Goal: Check status: Check status

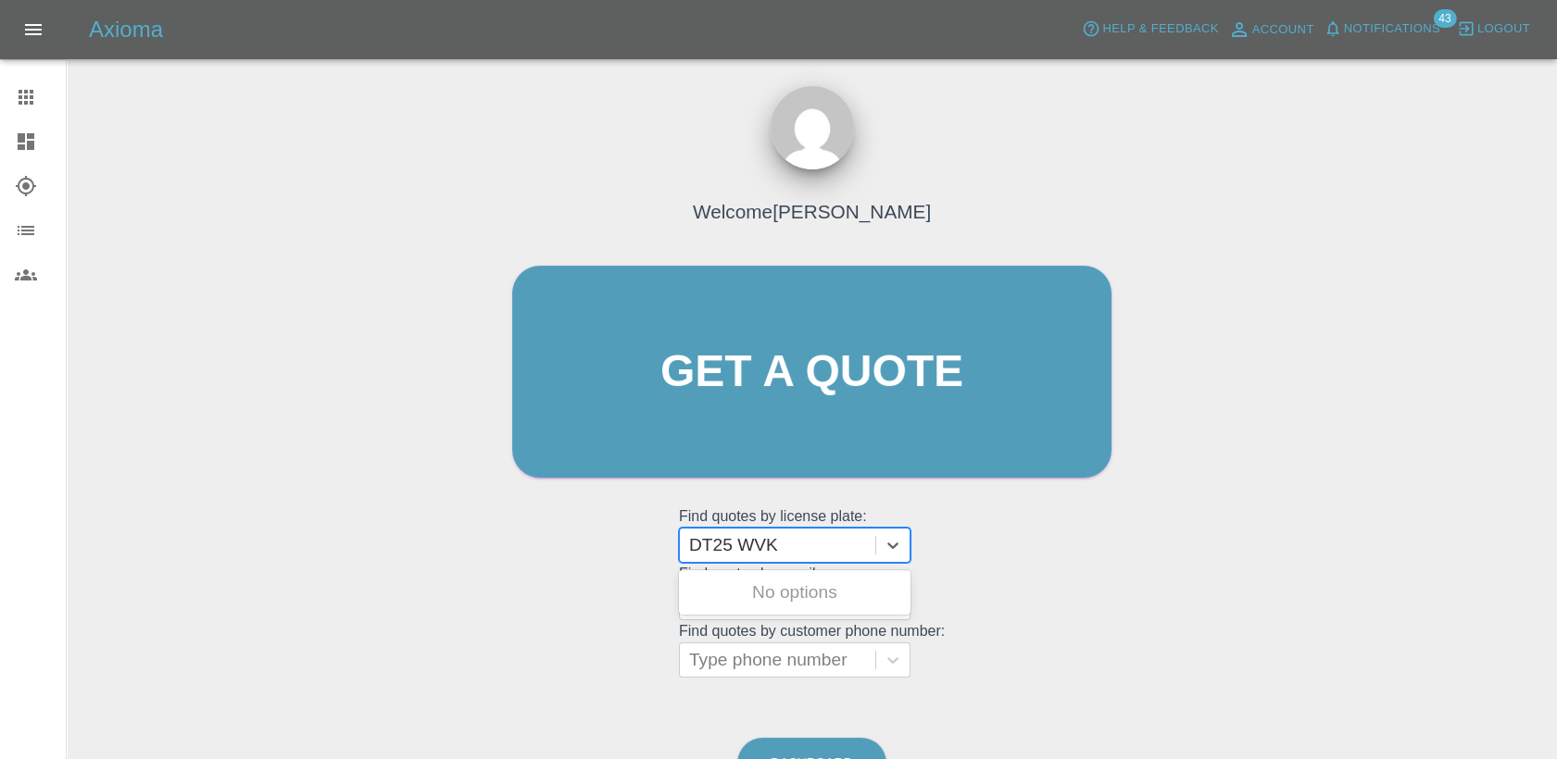
click at [741, 545] on input "DT25 WVK" at bounding box center [736, 545] width 94 height 22
type input "DT25WVK"
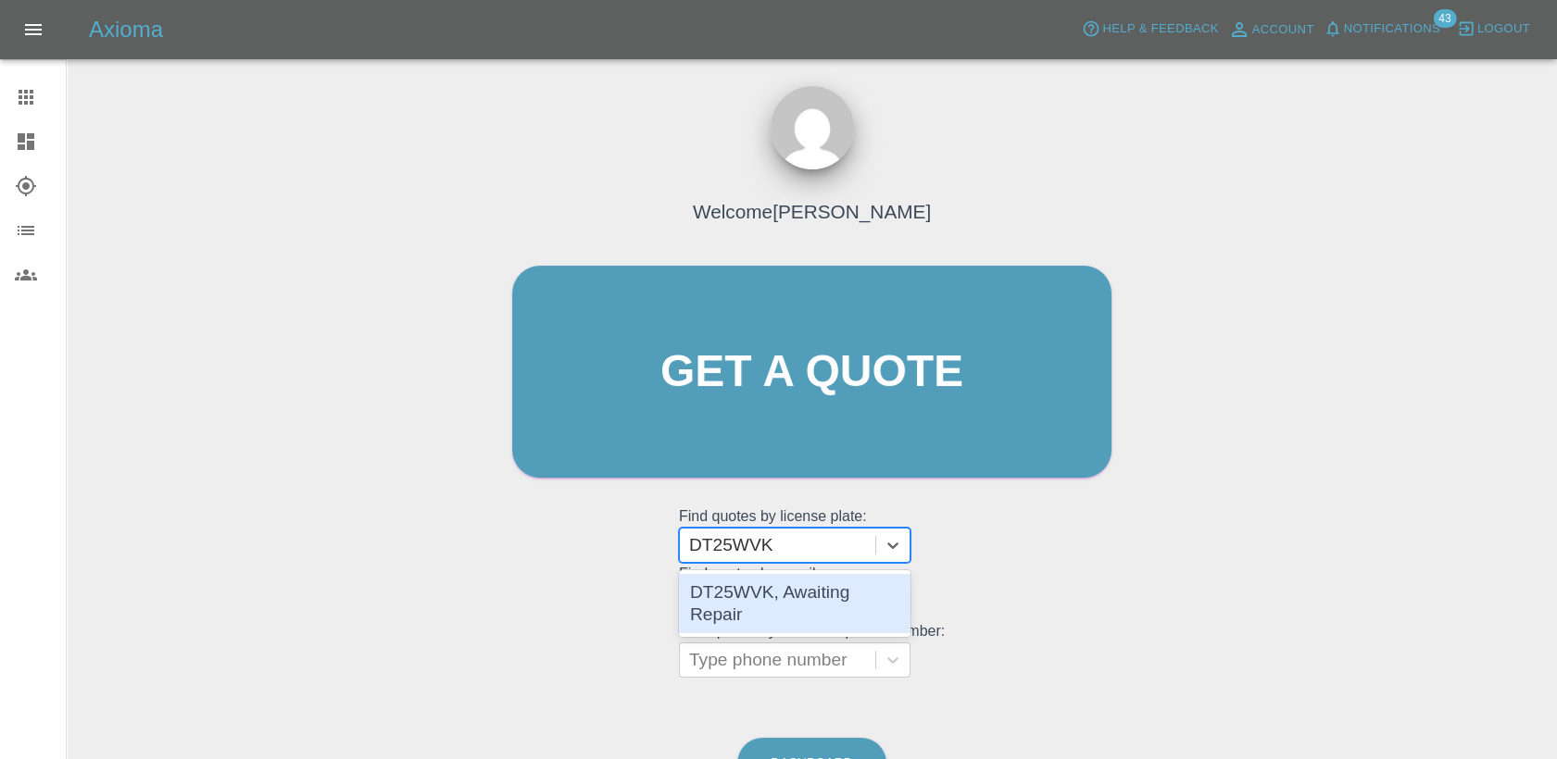
click at [761, 610] on div "DT25WVK, Awaiting Repair" at bounding box center [795, 603] width 232 height 59
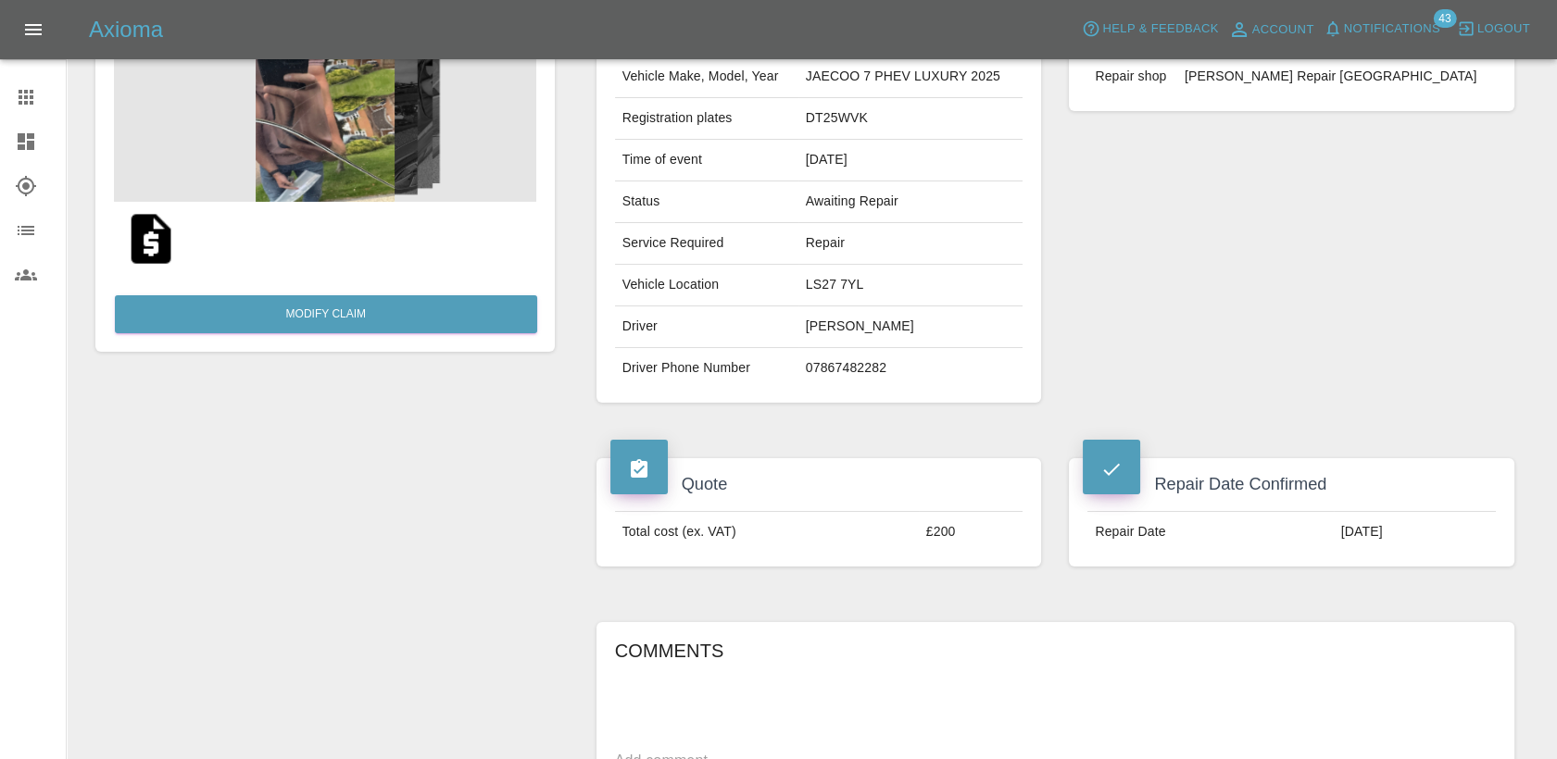
scroll to position [206, 0]
click at [42, 95] on div at bounding box center [41, 97] width 52 height 22
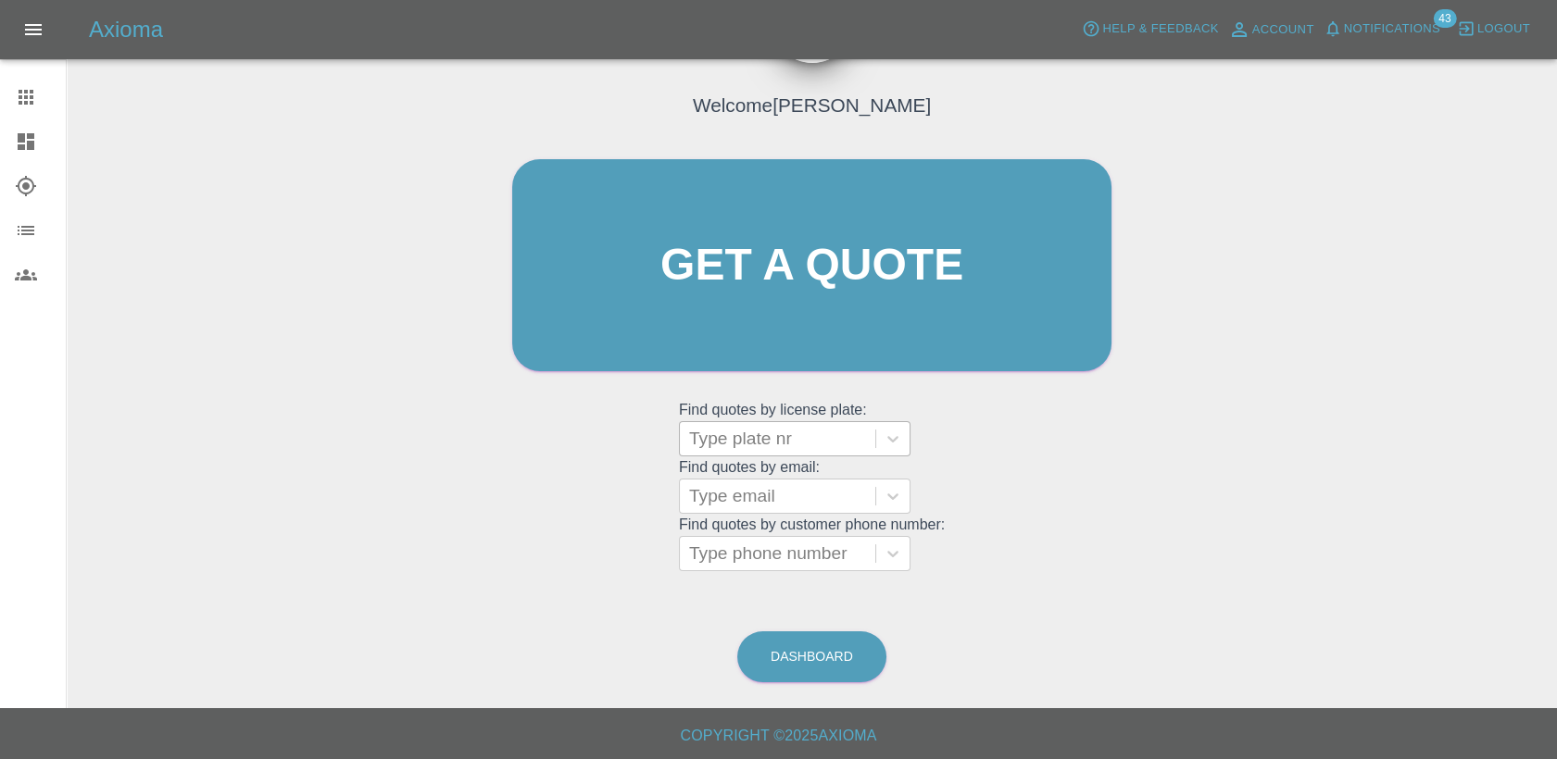
click at [783, 448] on div at bounding box center [777, 439] width 177 height 26
paste input "HV25XVP"
type input "HV25XVP"
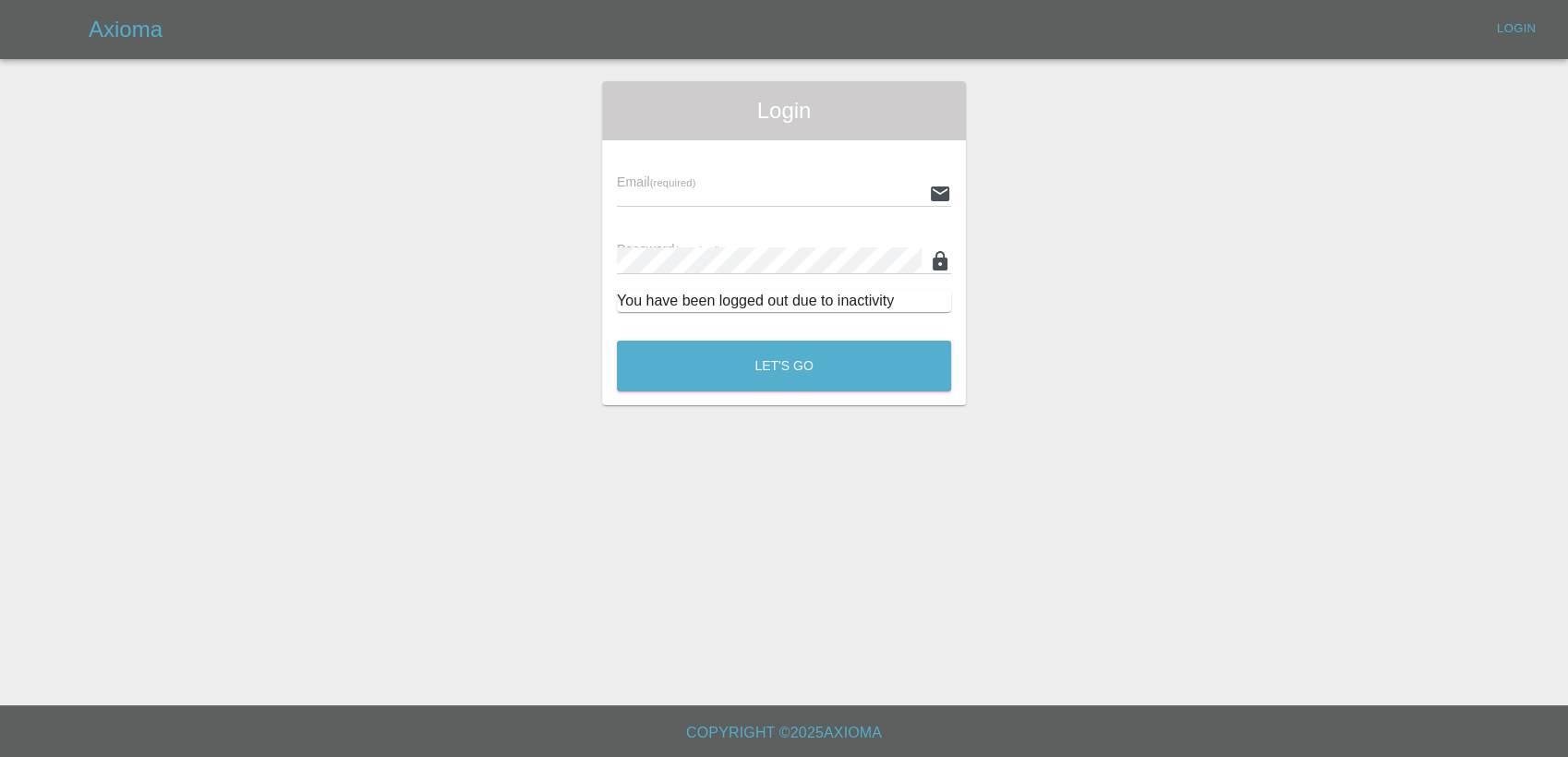
type input "[PERSON_NAME][EMAIL_ADDRESS][PERSON_NAME][DOMAIN_NAME]"
click at [809, 351] on button "Let's Go" at bounding box center [784, 366] width 334 height 51
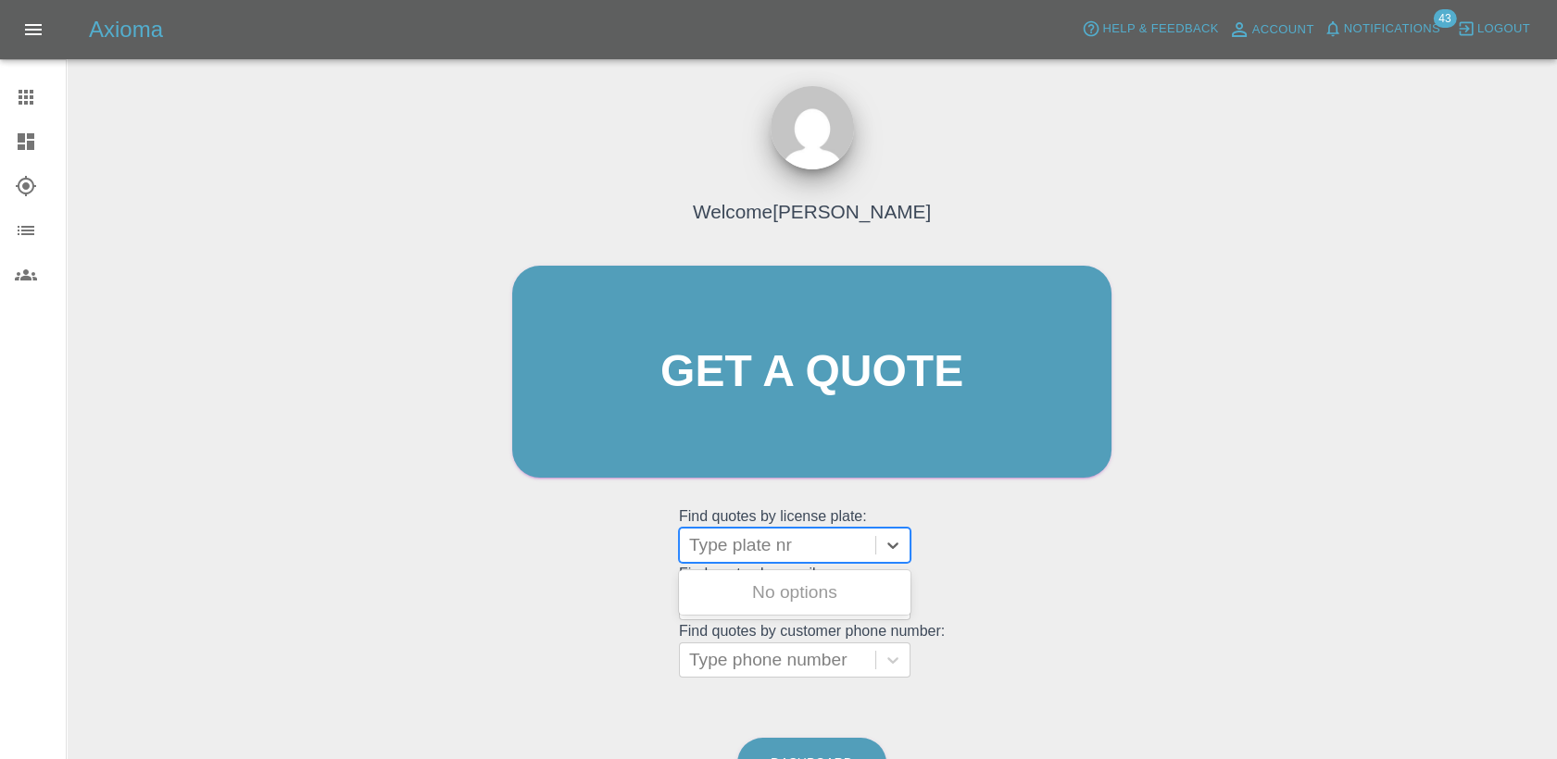
click at [800, 540] on div at bounding box center [777, 545] width 177 height 26
paste input "HV25XVP"
type input "HV25XVP"
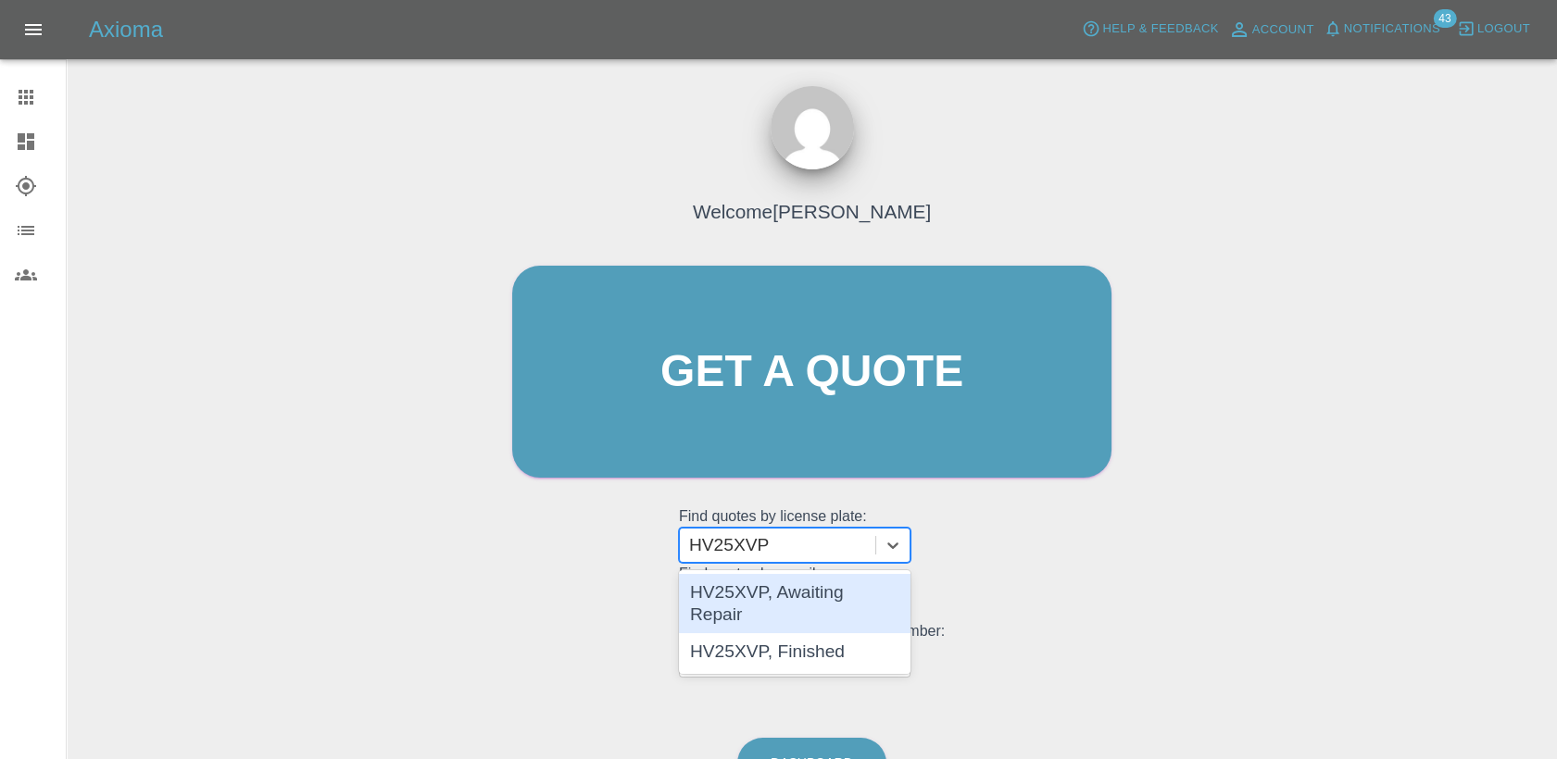
click at [810, 600] on div "HV25XVP, Awaiting Repair" at bounding box center [795, 603] width 232 height 59
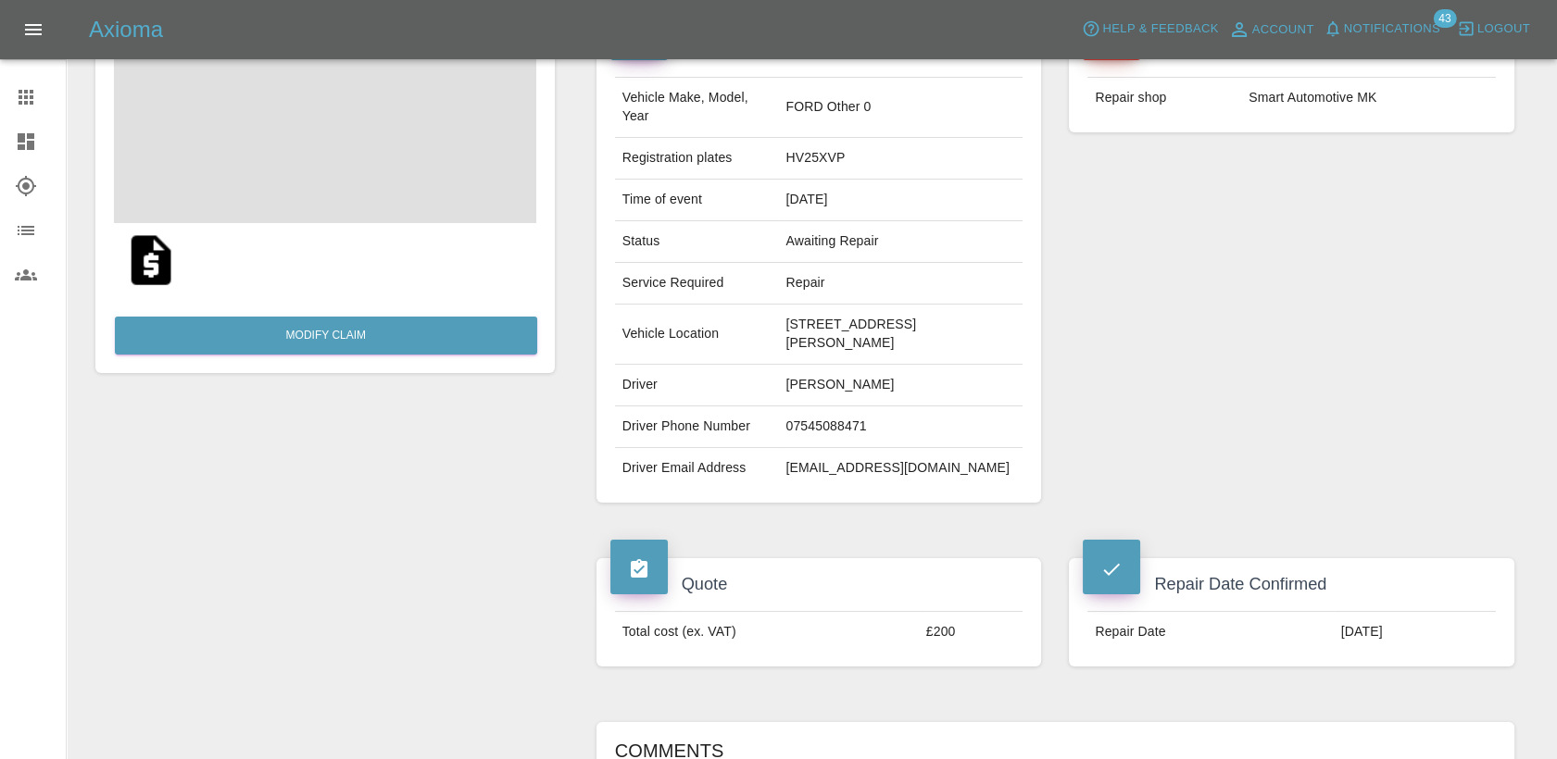
scroll to position [206, 0]
